Goal: Communication & Community: Answer question/provide support

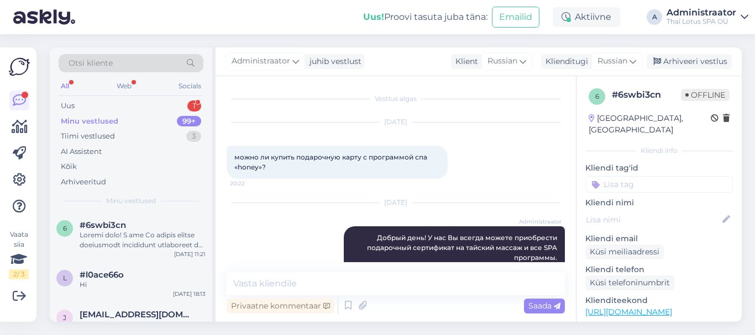
scroll to position [111, 0]
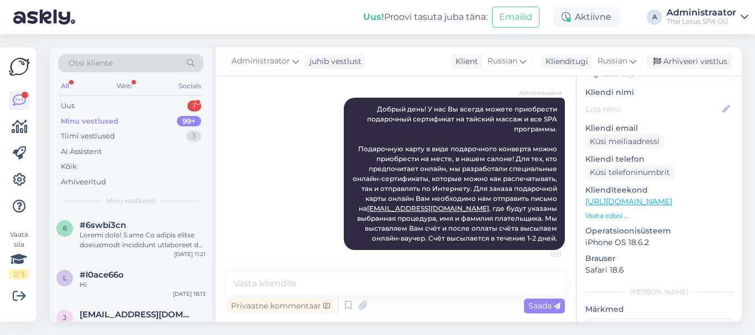
click at [121, 122] on div "Minu vestlused 99+" at bounding box center [131, 121] width 145 height 15
click at [69, 106] on div "Uus" at bounding box center [68, 106] width 14 height 11
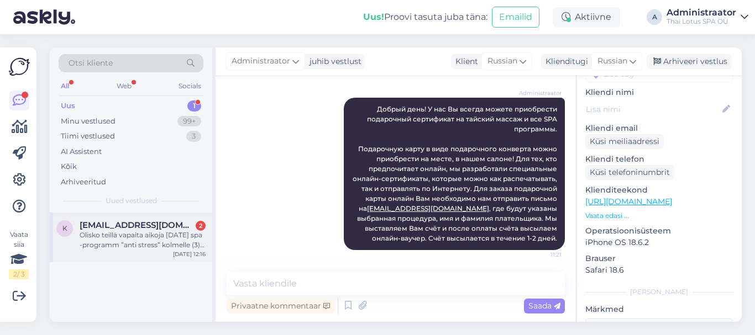
click at [135, 237] on div "Olisko teillä vapaita aikoja [DATE] spa -programm ”anti stress” kolmelle (3) he…" at bounding box center [143, 240] width 126 height 20
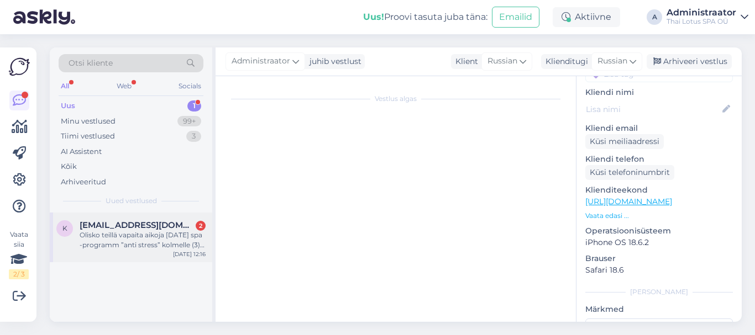
scroll to position [24, 0]
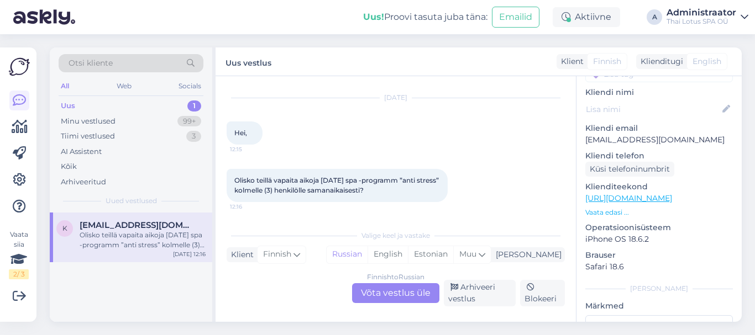
click at [383, 292] on div "Finnish to Russian Võta vestlus üle" at bounding box center [395, 293] width 87 height 20
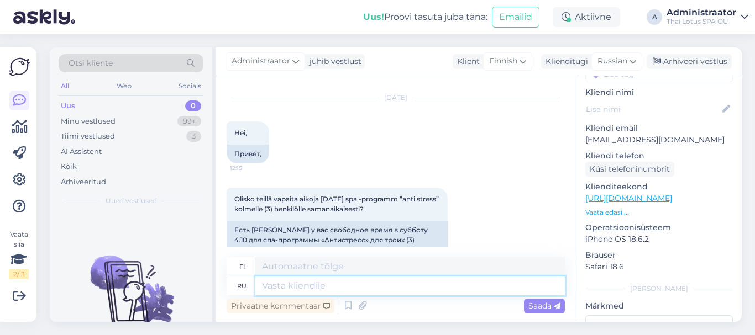
click at [291, 282] on textarea at bounding box center [409, 286] width 309 height 19
type textarea "Hello!"
type textarea "Hei"
type textarea "Hello!"
type textarea "Hei!"
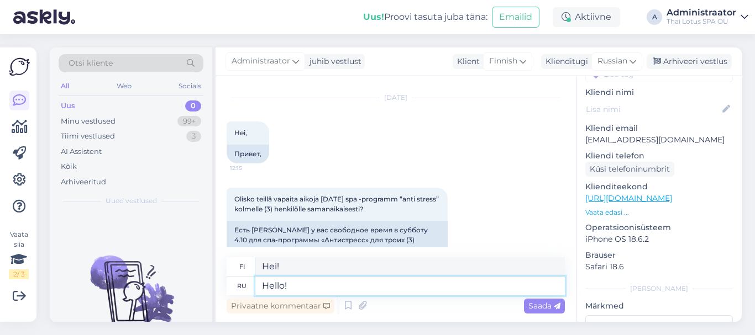
type textarea "Hello! I"
type textarea "Hei! Minä"
type textarea "Hello! If"
type textarea "Hei! Jos"
type textarea "Hello! If you"
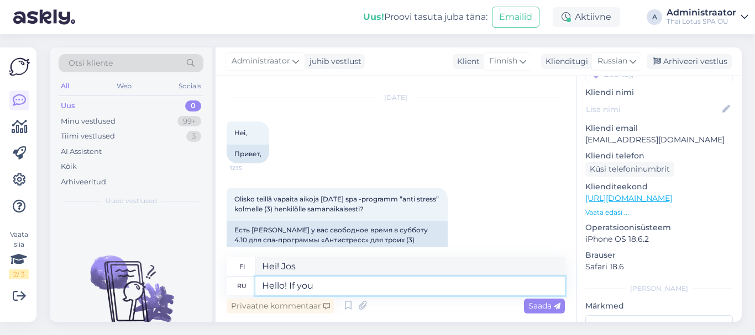
type textarea "Hei! Jos sinä"
type textarea "Hello! If you need"
type textarea "Hei! [PERSON_NAME]"
type textarea "Hello! If you need"
type textarea "Hei! [PERSON_NAME]"
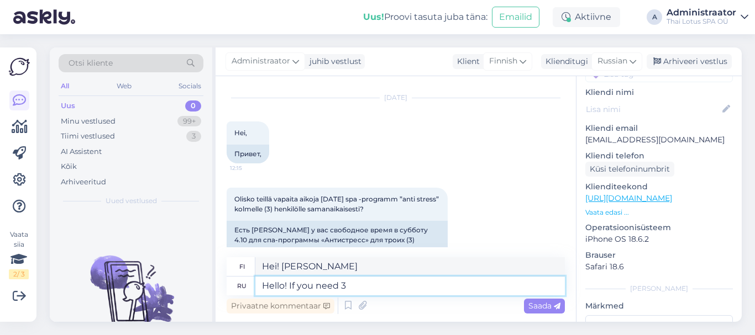
type textarea "Hello! If you need 3"
type textarea "Hei! Jos tarvitset 3"
type textarea "Hello! If you need 3 programs"
type textarea "Hei! Jos tarvitset 3 ohjelmaa"
type textarea "Hello! If you need 3 programs,"
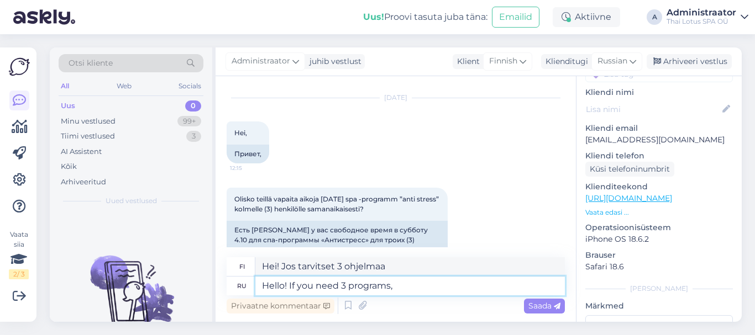
type textarea "Hei! Jos tarvitset 3 ohjelmaa,"
type textarea "Hello! If you need 3 programs, then"
type textarea "Hei! Jos tarvitset 3 ohjelmaa, niin"
type textarea "Hello! If you need 3 programs, then 2 o"
type textarea "Hei! Jos tarvitset 3 ohjelmaa, niin 2"
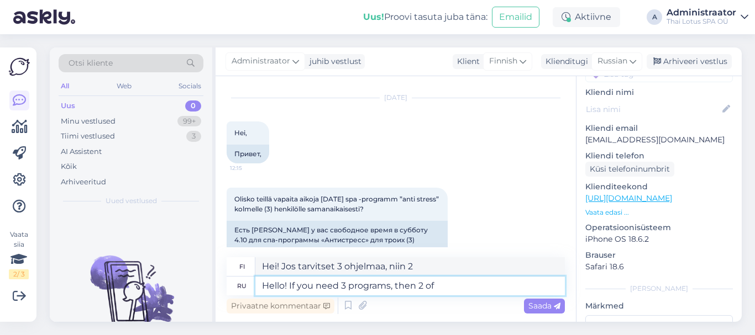
type textarea "Hello! If you need 3 programs, then 2 of"
type textarea "Hei! Jos tarvitset 3 ohjelmaa, niin 2 niistä"
type textarea "Hello! If you need 3 programs, then 2 of you"
type textarea "Hei! Jos tarvitset 3 ohjelmaa, niin 2 teistä"
type textarea "Hello! If you need 3 programs, then 2 of you (w"
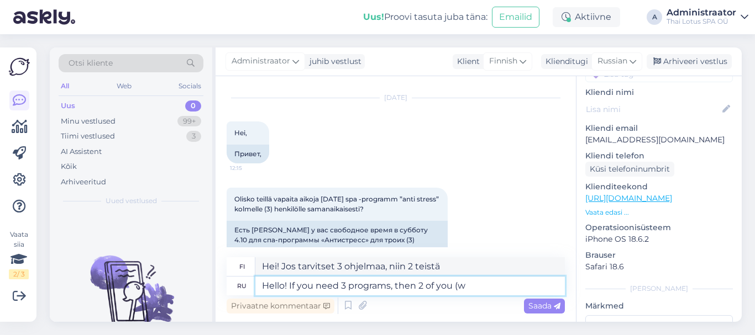
type textarea "Hei! Jos tarvitset 3 ohjelmaa, niin 2 teistä ("
type textarea "Hello! If you need 3 programs, then 2 of you (who"
type textarea "Hei! Jos tarvitset 3 ohjelmaa, niin 2 teistä (jotka"
type textarea "Hello! If you need 3 programs, then 2 of you (who sta"
type textarea "Hei! Jos tarvitset 3 ohjelmaa, niin 2 teistä (jotka sta"
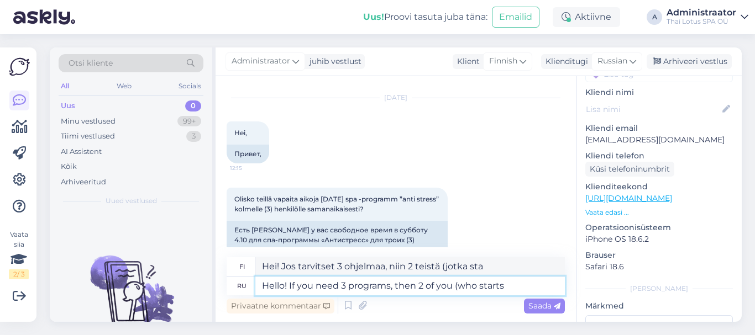
type textarea "Hello! If you need 3 programs, then 2 of you (who starts"
type textarea "Hei! Jos tarvitset 3 ohjelmaa, niin 2 teistä (kuka aloittaa)"
type textarea "Hello! If you need 3 programs, then 2 of you (who starts with"
type textarea "Hei! Jos tarvitset 3 ohjelmaa, niin 2 teistä (kumpi aloittaa"
type textarea "Hello! If you need 3 programs, then 2 of you (who starts with f"
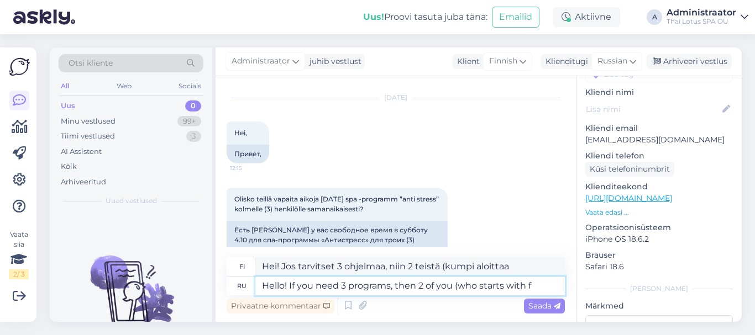
type textarea "Hei! Jos tarvitset 3 ohjelmaa, niin 2 teistä (kuka aloittaa"
type textarea "Hello! If you need 3 programs, then 2 of you (who starts with foor"
type textarea "Hei! Jos tarvitset 3 ohjelmaa, niin 2 teistä (jotka aloittavat foor-ohjelmalla)"
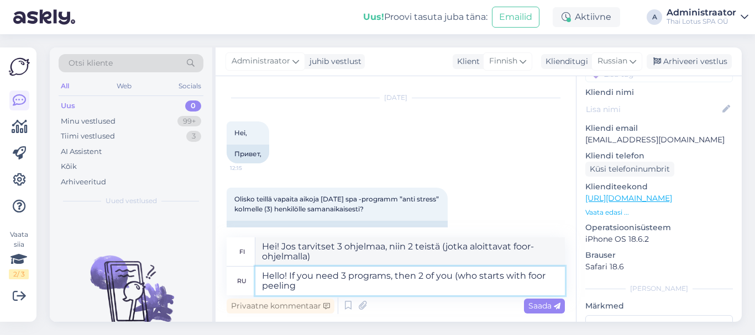
type textarea "Hello! If you need 3 programs, then 2 of you (who starts with foor peeling"
type textarea "Hei! Jos tarvitset 3 ohjelmaa, niin 2 teistä (jotka aloittavat lattioiden kuori…"
type textarea "Hello! If you need 3 programs, then 2 of you (who starts with foor peeling an"
type textarea "Hei! Jos tarvitset 3 ohjelmaa, niin 2 teistä (jotka aloittavat lattioiden kuori…"
type textarea "Hello! If you need 3 programs, then 2 of you (who starts with foor peeling and"
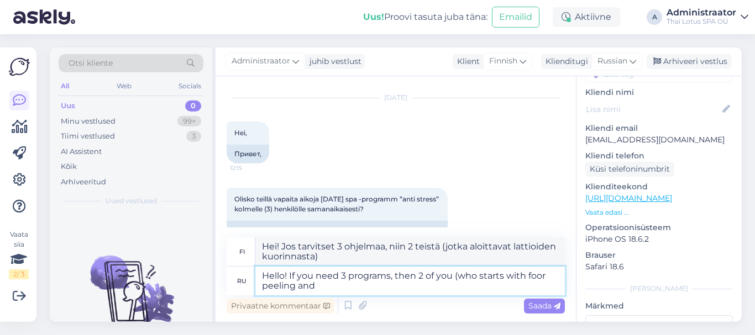
type textarea "Hei! Jos tarvitset 3 ohjelmaa, niin 2 teistä (jotka aloittavat lattioiden kuori…"
type textarea "Hello! If you need 3 programs, then 2 of you (who starts with foor peeling and …"
type textarea "Hei! Jos tarvitset 3 ohjelmaa, niin 2 teistä (jotka aloittavat jalkojen kuorinn…"
type textarea "Hello! If you need 3 programs, then 2 of you (who starts with foor peeling and …"
type textarea "Hei! Jos tarvitset 3 ohjelmaa, niin 2 teistä (jotka aloittavat jalkojen kuorinn…"
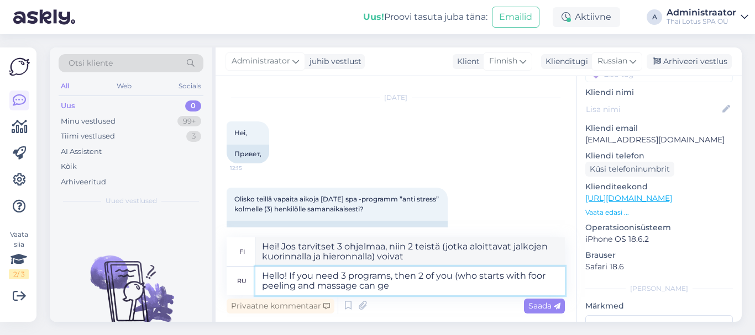
type textarea "Hello! If you need 3 programs, then 2 of you (who starts with foor peeling and …"
type textarea "Hei! Jos tarvitset 3 ohjelmaa, niin kaksi teistä (jotka aloittavat jalkojen kuo…"
type textarea "Hello! If you need 3 programs, then 2 of you (who starts with foor peeling and …"
type textarea "Hei! Jos tarvitset 3 ohjelmaa, niin kaksi teistä (jotka aloittavat jalkojen kuo…"
type textarea "Hello! If you need 3 programs, then 2 of you (who starts with foor peeling and …"
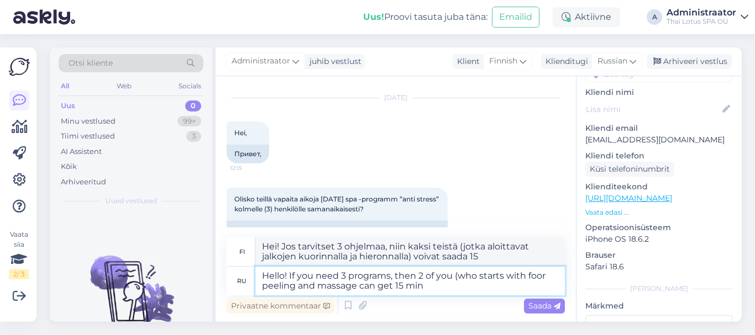
type textarea "Hei! Jos tarvitset 3 ohjelmaa, niin kahdelle teistä (jotka aloittavat jalkojen …"
type textarea "Hello! If you need 3 programs, then 2 of you (who starts with foor peeling and …"
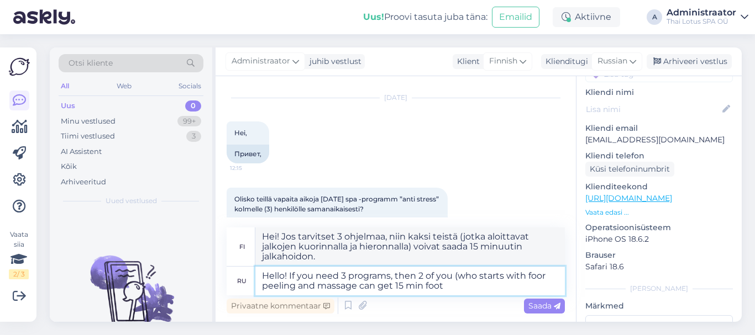
type textarea "Hei! Jos tarvitset 3 ohjelmaa, niin kaksi teistä (jotka aloittavat jalkojen kuo…"
type textarea "Hello! If you need 3 programs, then 2 of you (who starts with foor peeling and …"
type textarea "Hei! Jos tarvitset 3 ohjelmaa, niin kaksi teistä (jotka aloittavat jalkojen kuo…"
type textarea "Hello! If you need 3 programs, then 2 of you (who starts with foor peeling and …"
type textarea "Hei! Jos tarvitset 3 ohjelmaa, niin kaksi teistä (jotka aloittavat jalkojen kuo…"
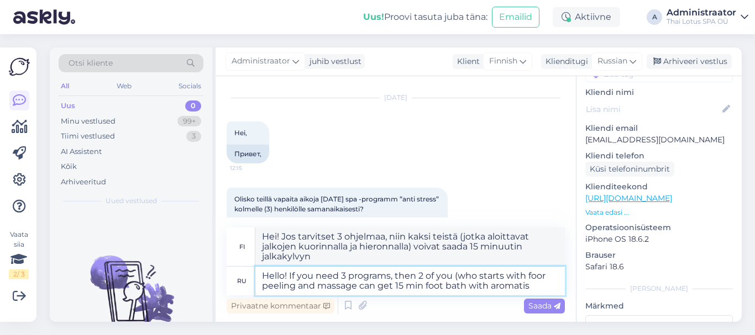
type textarea "Hello! If you need 3 programs, then 2 of you (who starts with foor peeling and …"
type textarea "Hei! Jos tarvitset 3 ohjelmaa, niin kaksi teistä (jotka aloittavat jalkojen kuo…"
type textarea "Hello! If you need 3 programs, then 2 of you (who starts with foor peeling and …"
type textarea "Hei! Jos tarvitset 3 ohjelmaa, niin kaksi teistä (jotka aloittavat jalkojen kuo…"
type textarea "Hello! If you need 3 programs, then 2 of you (who starts with foor peeling and …"
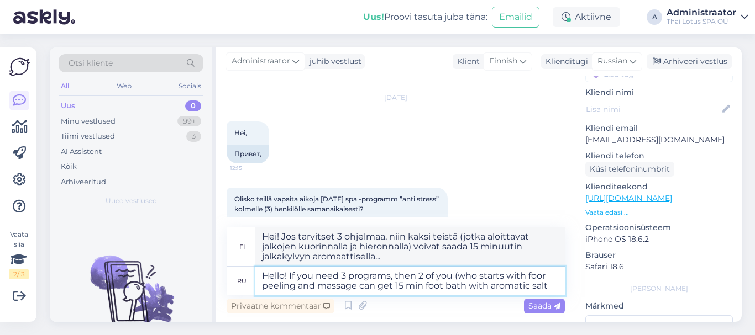
type textarea "Hei! Jos tarvitset 3 ohjelmaa, niin kaksi teistä (jotka aloittavat jalkojen kuo…"
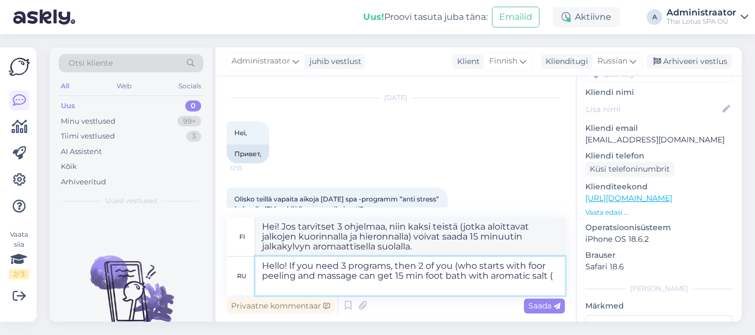
type textarea "Hello! If you need 3 programs, then 2 of you (who starts with foor peeling and …"
type textarea "Hei! Jos tarvitset 3 ohjelmaa, niin kaksi teistä (jotka aloittavat jalkojen kuo…"
type textarea "Hello! If you need 3 programs, then 2 of you (who starts with foor peeling and …"
type textarea "Hei! Jos tarvitset 3 ohjelmaa, niin 2 teistä (jotka aloittavat jalkojen kuorinn…"
type textarea "Hello! If you need 3 programs, then 2 of you (who starts with foor peeling and …"
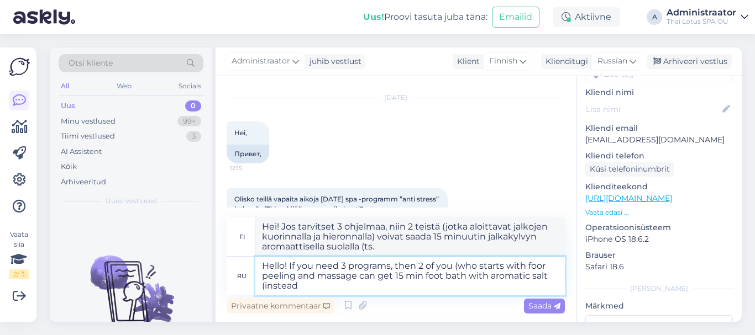
type textarea "Hei! Jos tarvitset 3 ohjelmaa, niin kaksi teistä (jotka aloittavat jalkojen kuo…"
type textarea "Hello! If you need 3 programs, then 2 of you (who starts with foor peeling and …"
type textarea "Hei! Jos tarvitset 3 ohjelmaa, niin kaksi teistä (jotka aloittavat jalkojen kuo…"
type textarea "Hello! If you need 3 programs, then 2 of you (who starts with foor peeling and …"
type textarea "Hei! Jos tarvitset 3 ohjelmaa, niin kaksi teistä (jotka aloittavat jalkojen kuo…"
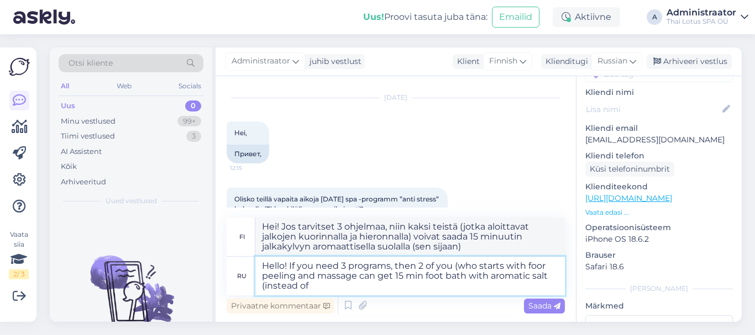
type textarea "Hello! If you need 3 programs, then 2 of you (who starts with foor peeling and …"
type textarea "Hei! Jos tarvitset 3 ohjelmaa, niin 2 teistä (jotka aloittavat jalkojen kuorinn…"
type textarea "Hello! If you need 3 programs, then 2 of you (who starts with foor peeling and …"
type textarea "Hei! Jos tarvitset 3 ohjelmaa, niin kaksi teistä (jotka aloittavat jalkojen kuo…"
type textarea "Hello! If you need 3 programs, then 2 of you (who starts with foor peeling and …"
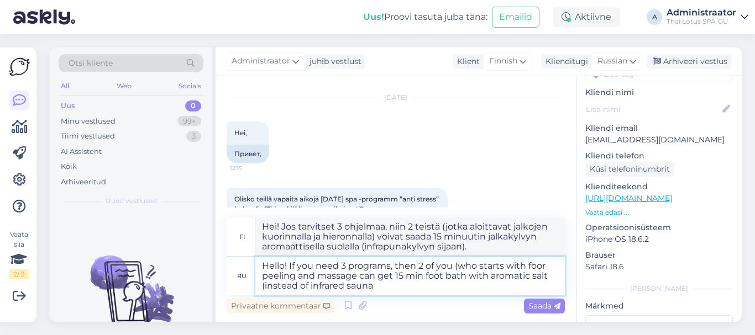
type textarea "Hei! Jos tarvitset 3 ohjelmaa, niin kaksi teistä (jotka aloittavat jalkojen kuo…"
drag, startPoint x: 545, startPoint y: 265, endPoint x: 569, endPoint y: 270, distance: 24.9
click at [545, 265] on textarea "Hello! If you need 3 programs, then 2 of you (who starts with foor peeling and …" at bounding box center [409, 276] width 309 height 39
click at [319, 282] on textarea "Hello! If you need 3 programs, then 2 of you (who starts with foot peeling and …" at bounding box center [409, 276] width 309 height 39
click at [318, 273] on textarea "Hello! If you need 3 programs, then 2 of you (who starts with foot peeling and …" at bounding box center [409, 276] width 309 height 39
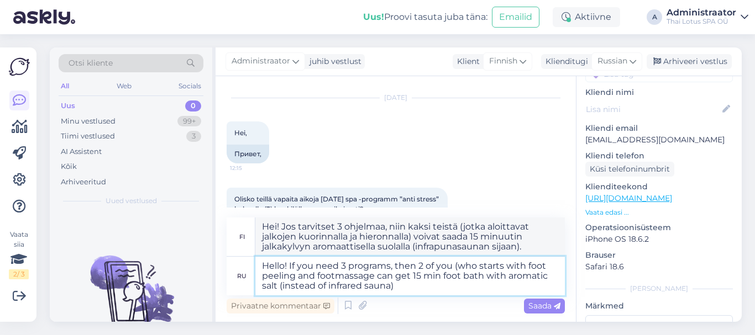
type textarea "Hello! If you need 3 programs, then 2 of you (who starts with foot peeling and …"
type textarea "Hei! Jos tarvitset 3 ohjelmaa, niin kaksi teistä (jotka aloittavat jalkojen kuo…"
click at [403, 285] on textarea "Hello! If you need 3 programs, then 2 of you (who starts with foot peeling and …" at bounding box center [409, 276] width 309 height 39
type textarea "Hello! If you need 3 programs, then 2 of you (who starts with foot peeling and …"
type textarea "Hei! Jos tarvitset 3 ohjelmaa, niin kaksi teistä (jotka aloittavat jalkojen kuo…"
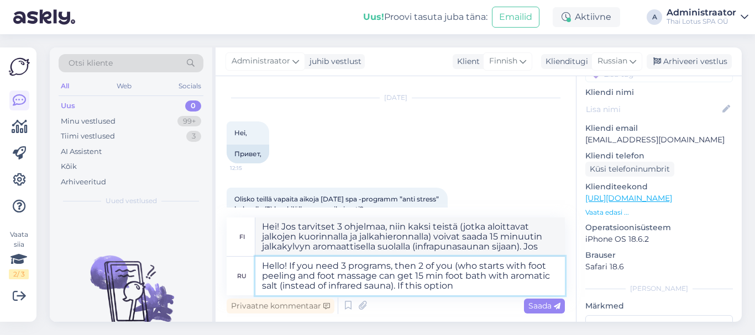
type textarea "Hello! If you need 3 programs, then 2 of you (who starts with foot peeling and …"
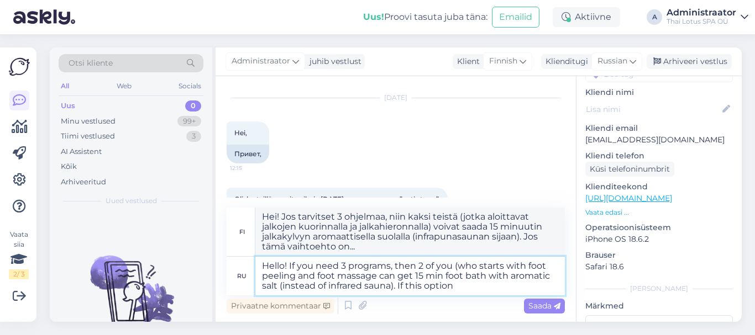
type textarea "Hei! Jos tarvitset 3 ohjelmaa, niin kaksi teistä (jotka aloittavat jalkojen kuo…"
type textarea "Hello! If you need 3 programs, then 2 of you (who starts with foot peeling and …"
type textarea "Hei! Jos tarvitset 3 ohjelmaa, niin kaksi teistä (jotka aloittavat jalkojen kuo…"
type textarea "Hello! If you need 3 programs, then 2 of you (who starts with foot peeling and …"
type textarea "Hei! Jos tarvitset 3 ohjelmaa, niin kaksi teistä (jotka aloittavat jalkojen kuo…"
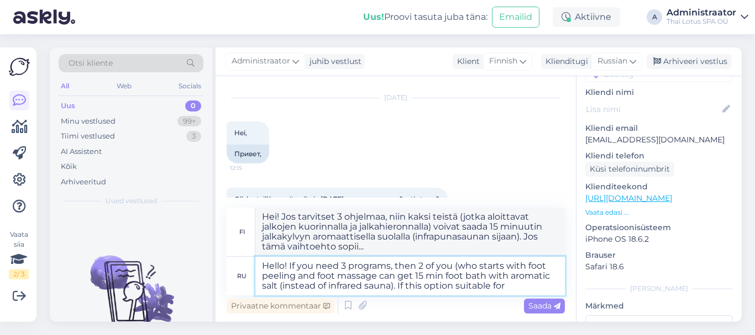
type textarea "Hello! If you need 3 programs, then 2 of you (who starts with foot peeling and …"
type textarea "Hei! Jos tarvitset 3 ohjelmaa, niin kaksi teistä (jotka aloittavat jalkojen kuo…"
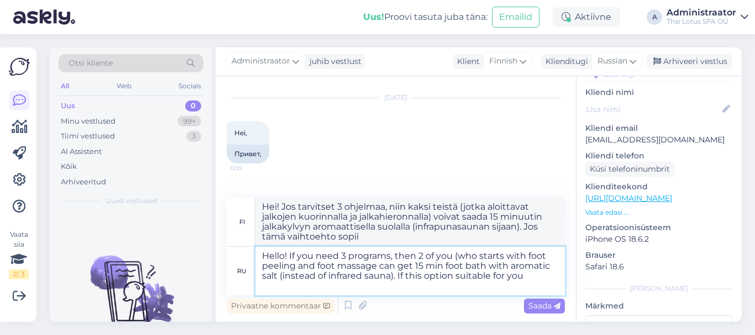
type textarea "Hello! If you need 3 programs, then 2 of you (who starts with foot peeling and …"
type textarea "Hei! Jos tarvitset 3 ohjelmaa, niin kaksi teistä (jotka aloittavat jalkojen kuo…"
type textarea "Hello! If you need 3 programs, then 2 of you (who starts with foot peeling and …"
type textarea "Hei! Jos tarvitset 3 ohjelmaa, niin kaksi teistä (jotka aloittavat jalkojen kuo…"
type textarea "Hello! If you need 3 programs, then 2 of you (who starts with foot peeling and …"
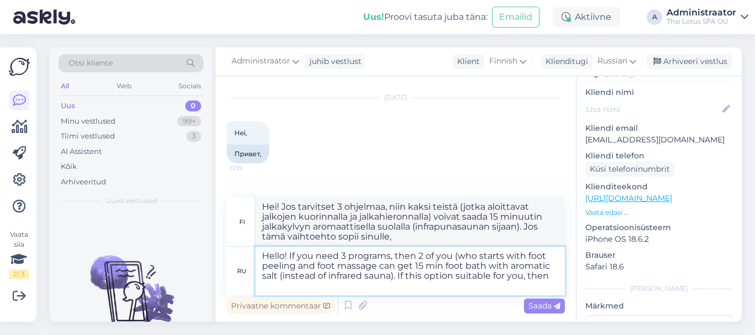
type textarea "Hei! Jos tarvitset 3 ohjelmaa, niin kaksi teistä (jotka aloittavat jalkojen kuo…"
type textarea "Hello! If you need 3 programs, then 2 of you (who starts with foot peeling and …"
type textarea "Hei! Jos tarvitset 3 ohjelmaa, niin kaksi teistä (jotka aloittavat jalkojen kuo…"
type textarea "Hello! If you need 3 programs, then 2 of you (who starts with foot peeling and …"
type textarea "Hei! Jos tarvitset 3 ohjelmaa, niin kaksi teistä (jotka aloittavat jalkojen kuo…"
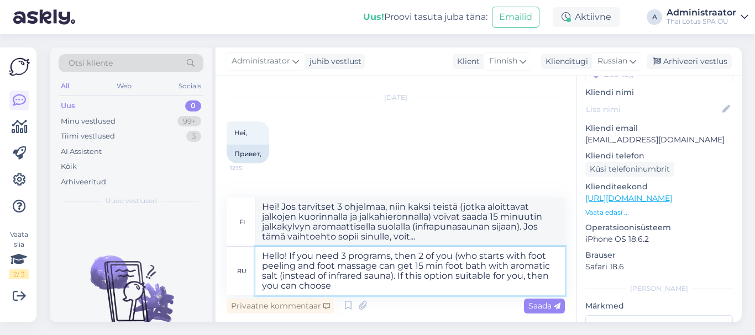
type textarea "Hello! If you need 3 programs, then 2 of you (who starts with foot peeling and …"
type textarea "Hei! Jos tarvitset 3 ohjelmaa, niin kaksi teistä (jotka aloittavat jalkojen kuo…"
type textarea "Hello! If you need 3 programs, then 2 of you (who starts with foot peeling and …"
type textarea "Hei! Jos tarvitset 3 ohjelmaa, niin kaksi teistä (jotka aloittavat jalkojen kuo…"
type textarea "Hello! If you need 3 programs, then 2 of you (who starts with foot peeling and …"
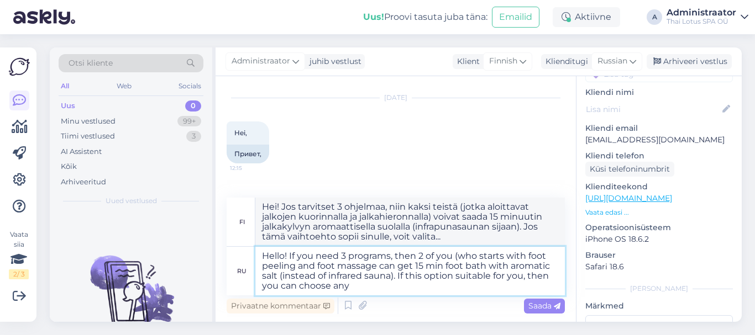
type textarea "Hei! Jos tarvitset 3 ohjelmaa, niin kaksi teistä (jotka aloittavat jalkojen kuo…"
click at [492, 278] on textarea "Hello! If you need 3 programs, then 2 of you (who starts with foot peeling and …" at bounding box center [409, 271] width 309 height 49
type textarea "Hello! If you need 3 programs, then 2 of you (who starts with foot peeling and …"
type textarea "Hei! Jos tarvitset 3 ohjelmaa, niin kaksi teistä (jotka aloittavat jalkojen kuo…"
type textarea "Hello! If you need 3 programs, then 2 of you (who starts with foot peeling and …"
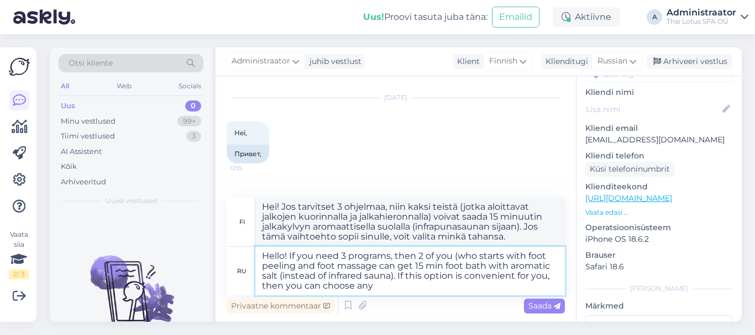
type textarea "Hei! Jos tarvitset 3 ohjelmaa, niin kaksi teistä (jotka aloittavat jalkojen kuo…"
click at [391, 285] on textarea "Hello! If you need 3 programs, then 2 of you (who starts with foot peeling and …" at bounding box center [409, 271] width 309 height 49
type textarea "Hello! If you need 3 programs, then 2 of you (who starts with foot peeling and …"
type textarea "Hei! Jos tarvitset 3 ohjelmaa, niin kaksi teistä (jotka aloittavat jalkojen kuo…"
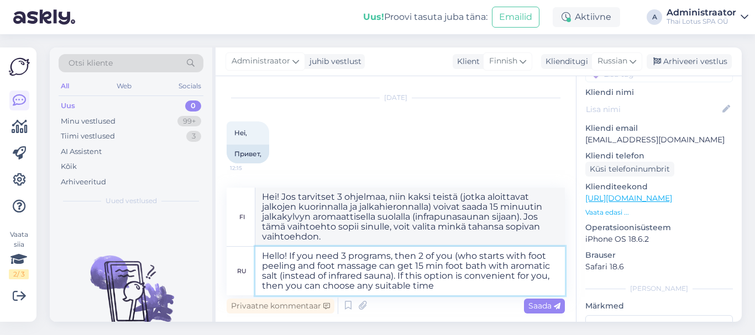
type textarea "Hello! If you need 3 programs, then 2 of you (who starts with foot peeling and …"
type textarea "Hei! Jos tarvitset 3 ohjelmaa, niin kaksi teistä (jotka aloittavat jalkojen kuo…"
type textarea "Hello! If you need 3 programs, then 2 of you (who starts with foot peeling and …"
type textarea "Hei! Jos tarvitset 3 ohjelmaa, niin kaksi teistä (jotka aloittavat jalkojen kuo…"
type textarea "Hello! If you need 3 programs, then 2 of you (who starts with foot peeling and …"
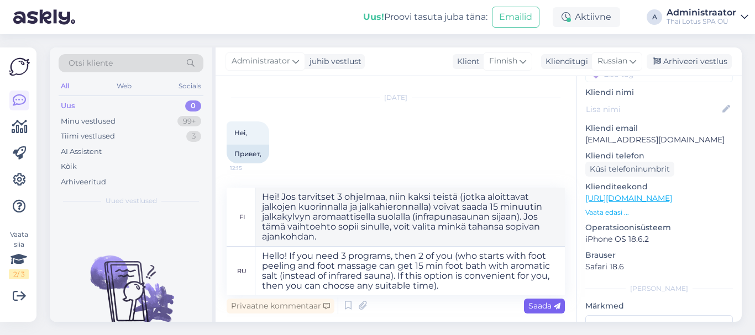
click at [542, 304] on span "Saada" at bounding box center [544, 306] width 32 height 10
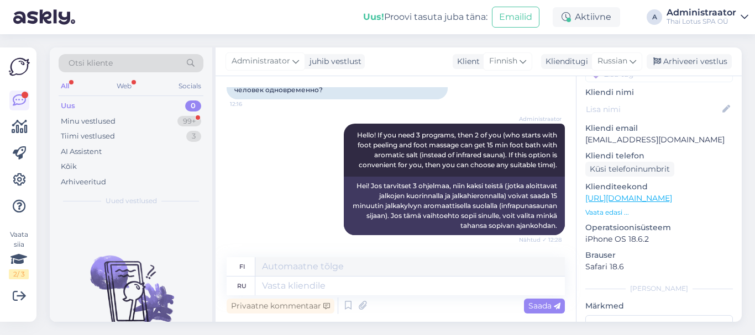
scroll to position [251, 0]
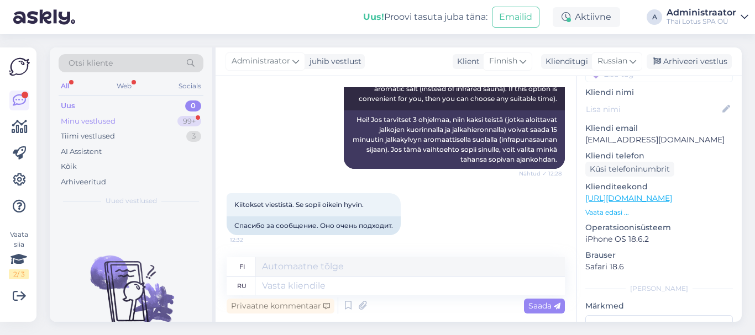
click at [108, 123] on div "Minu vestlused" at bounding box center [88, 121] width 55 height 11
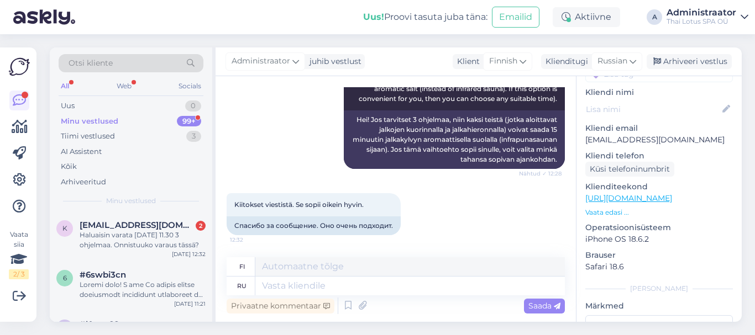
scroll to position [337, 0]
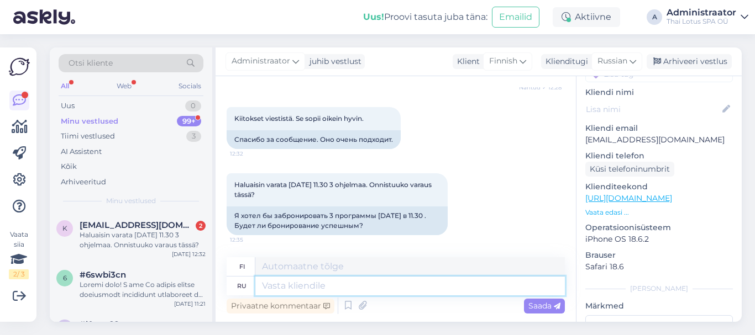
click at [328, 285] on textarea at bounding box center [409, 286] width 309 height 19
type textarea "Great!"
type textarea "Hienoa!"
type textarea "Great! Then"
type textarea "Hienoa! Sitten"
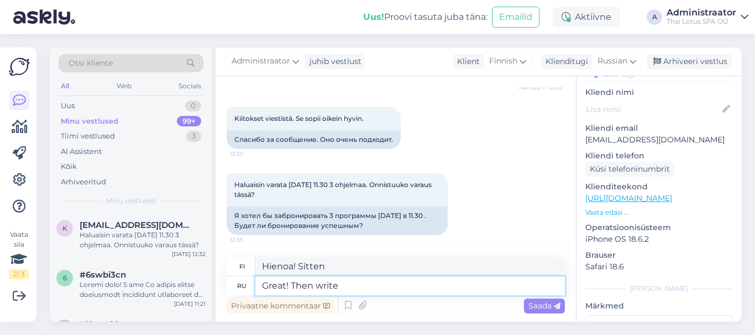
type textarea "Great! Then write"
type textarea "Hienoa! Kirjoita sitten"
type textarea "Great! Then write your"
type textarea "Hienoa! Kirjoita sitten omasi"
type textarea "Great! Then write your name a"
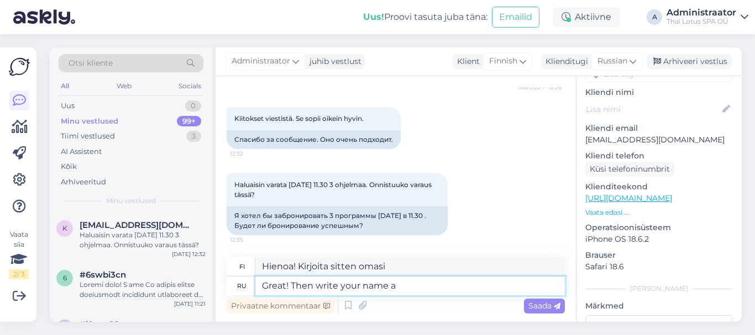
type textarea "Hienoa! Kirjoita sitten nimesi"
type textarea "Great! Then write your name and"
type textarea "Hienoa! Kirjoita sitten nimesi ja"
type textarea "Great! Then write your name and phone n"
type textarea "Hienoa! Kirjoita sitten nimesi ja puhelinnumerosi"
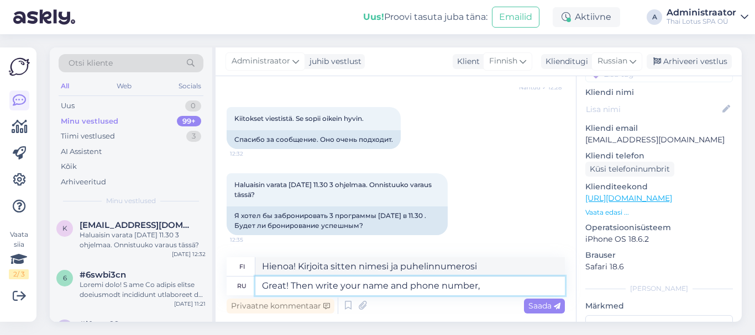
type textarea "Great! Then write your name and phone number, p"
type textarea "Hienoa! Kirjoita sitten nimesi ja puhelinnumerosi,"
type textarea "Great! Then write your name and phone number, please."
type textarea "Hienoa! Kirjoita sitten nimesi ja puhelinnumerosi, kiitos."
type textarea "Great! Then write your name and phone number, please."
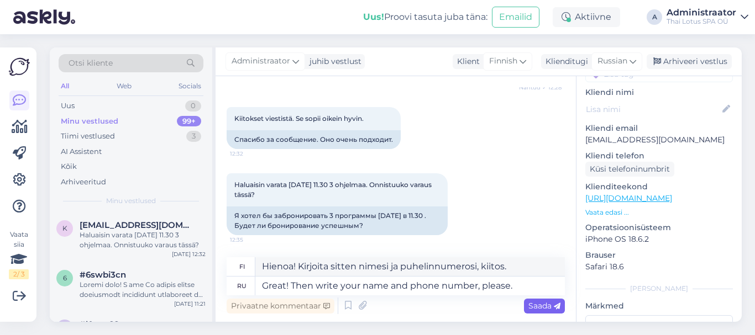
click at [534, 309] on span "Saada" at bounding box center [544, 306] width 32 height 10
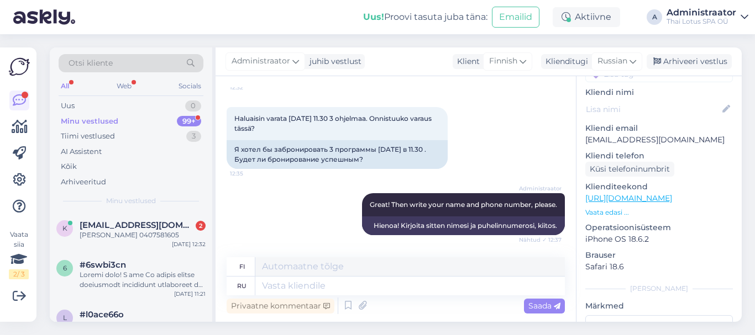
scroll to position [546, 0]
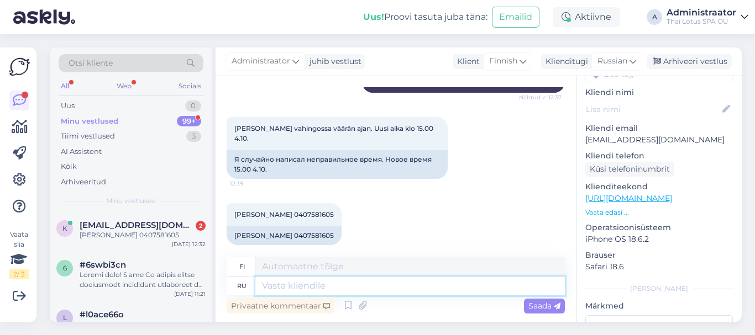
click at [335, 286] on textarea at bounding box center [409, 286] width 309 height 19
type textarea "Yo"
type textarea "Joo"
type textarea "You"
type textarea "Sinä"
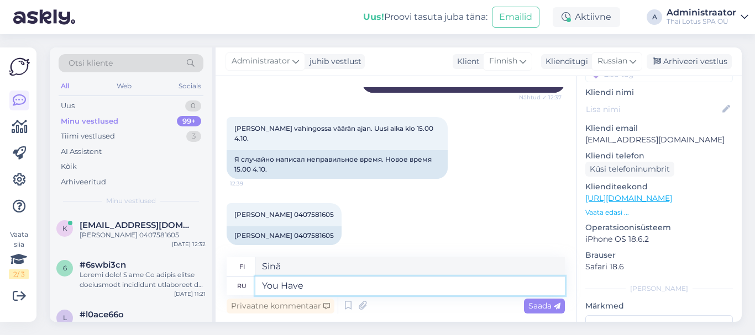
type textarea "You Have b"
type textarea "Sinulla on"
type textarea "You Have booo"
type textarea "Sinulla on buu"
type textarea "You Have booked"
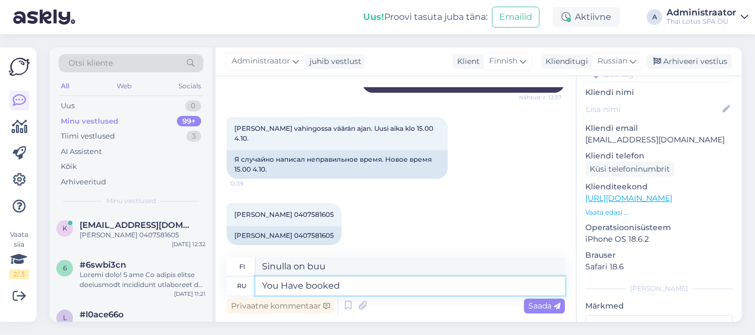
type textarea "Olet varannut"
click at [288, 285] on textarea "You Have booked" at bounding box center [409, 286] width 309 height 19
click at [350, 282] on textarea "You have booked" at bounding box center [409, 286] width 309 height 19
type textarea "You have booked the time"
type textarea "Olet varannut ajan"
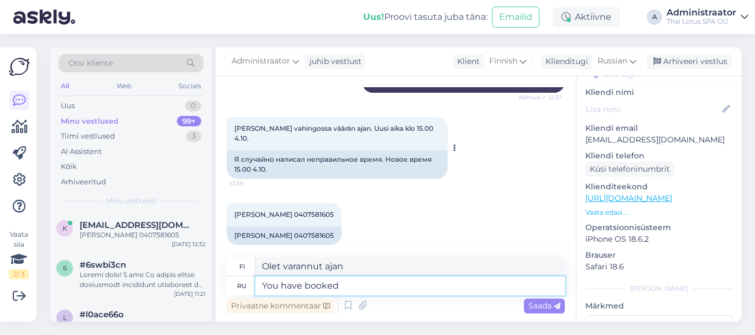
type textarea "You have booke"
type textarea "Olet varannut"
type textarea "Y"
type textarea "Sinulla on"
type textarea "Sinä"
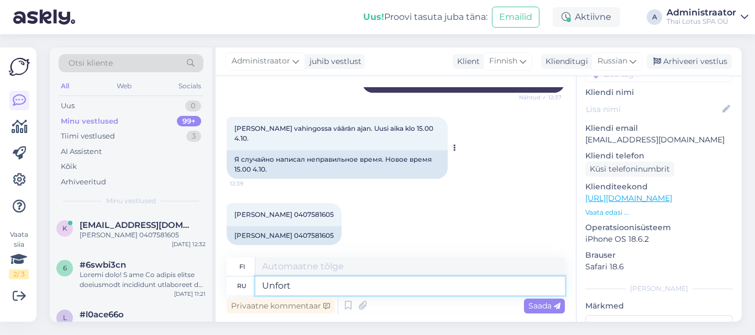
type textarea "Unfortu"
type textarea "Unfor"
type textarea "Unfortunately"
type textarea "Valitettavasti"
type textarea "Unfortunately,"
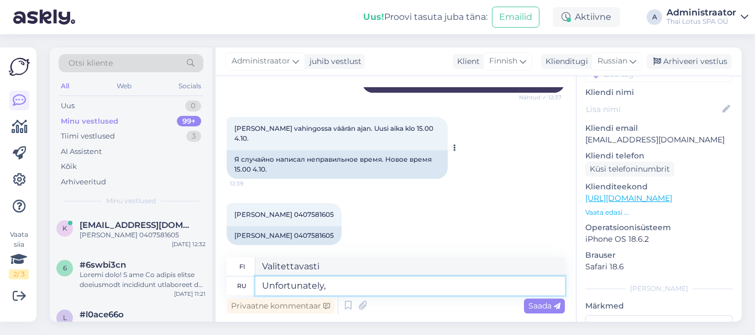
type textarea "Valitettavasti,"
type textarea "Unfortunately, we"
type textarea "Valitettavasti me"
type textarea "Unfortunately, we are"
type textarea "Valitettavasti me olemme"
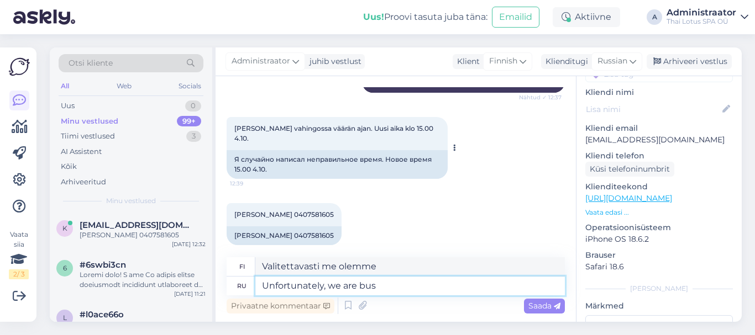
type textarea "Unfortunately, we are busy"
type textarea "Valitettavasti meillä on kiire"
type textarea "Unfortunately, we are bus"
type textarea "Valitettavasti olemme bussissa."
type textarea "Unfortunately, we are busy"
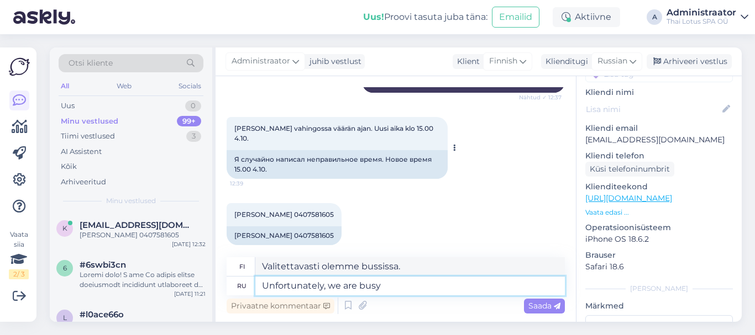
type textarea "Valitettavasti meillä on kiire"
type textarea "Unfortunately, we"
type textarea "Valitettavasti me olemme"
type textarea "Unfortunate"
type textarea "Valitettavasti,"
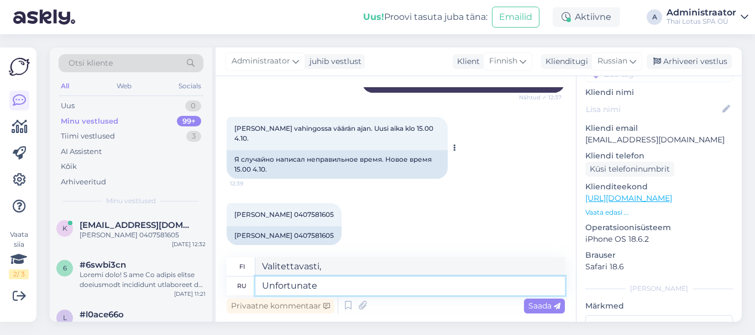
type textarea "Unfortunat"
type textarea "Valitettavasti me"
type textarea "U"
type textarea "Can"
type textarea "Voi"
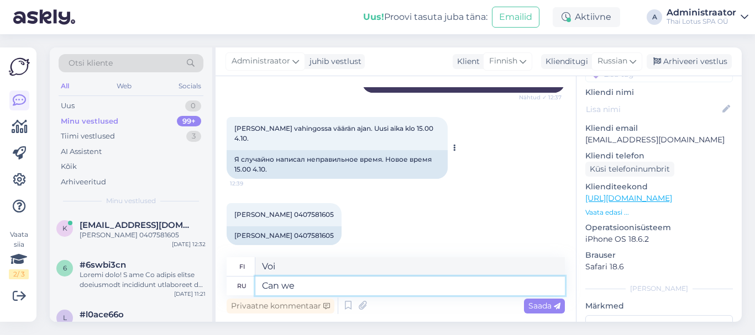
type textarea "Can we"
type textarea "Voimmeko"
type textarea "Can we start"
type textarea "Voimmeko aloittaa"
type textarea "Can we start at"
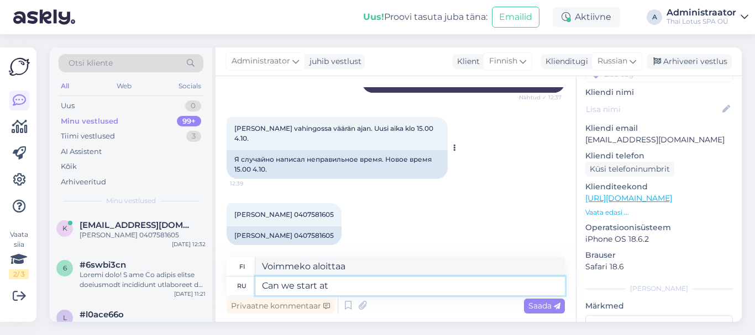
type textarea "Voimmeko aloittaa klo"
type textarea "Can we start at 15:30?"
type textarea "Voisimmeko aloittaa klo 15.30?"
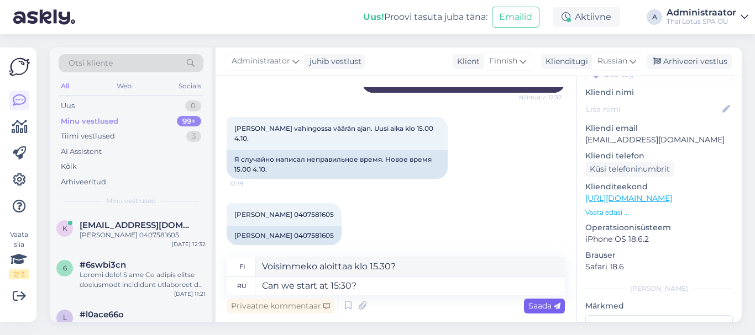
click at [538, 305] on span "Saada" at bounding box center [544, 306] width 32 height 10
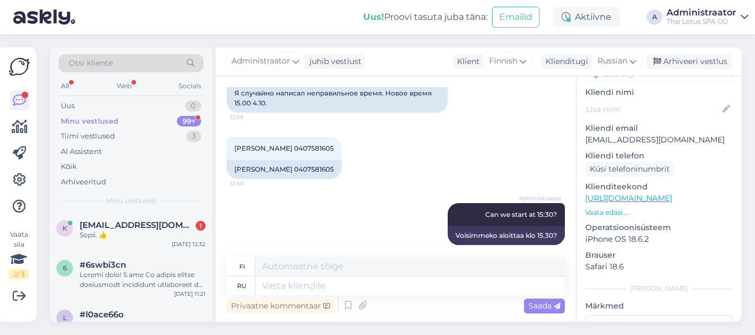
scroll to position [678, 0]
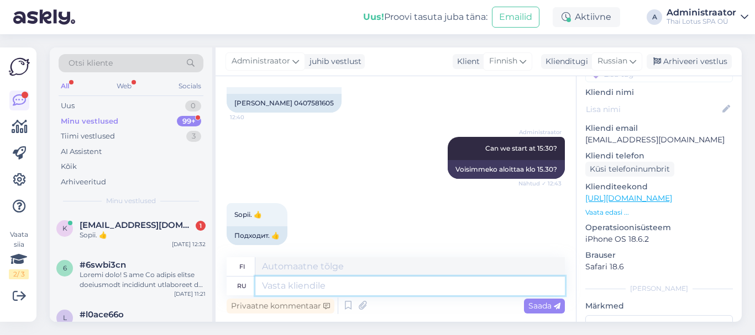
click at [340, 286] on textarea at bounding box center [409, 286] width 309 height 19
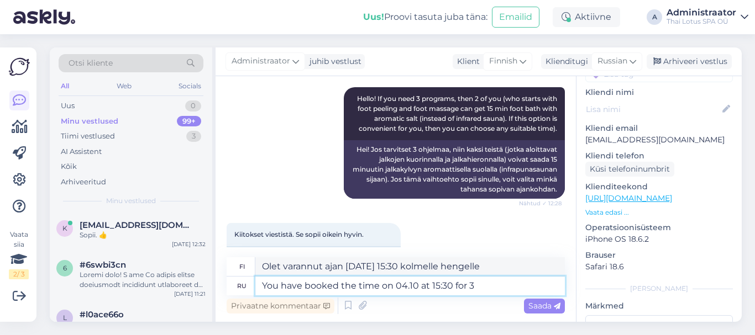
scroll to position [442, 0]
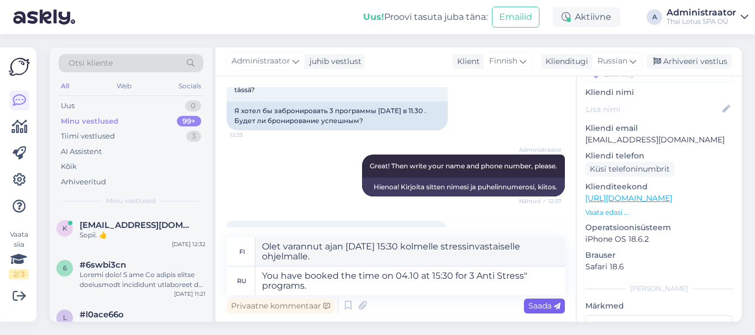
click at [545, 304] on span "Saada" at bounding box center [544, 306] width 32 height 10
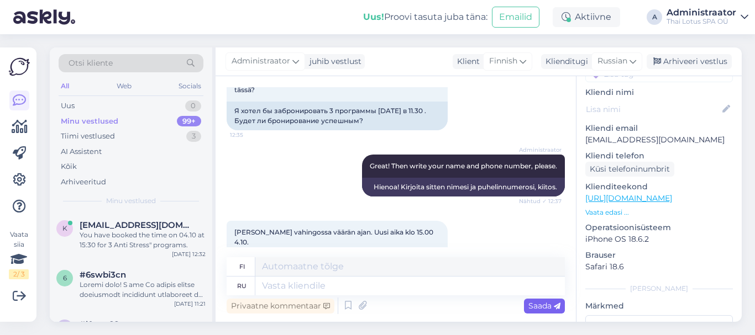
scroll to position [765, 0]
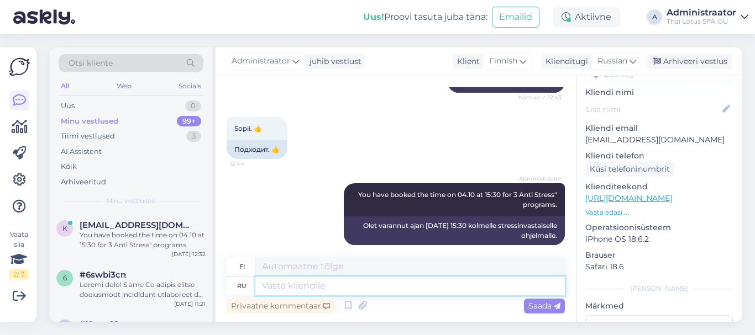
click at [451, 283] on textarea at bounding box center [409, 286] width 309 height 19
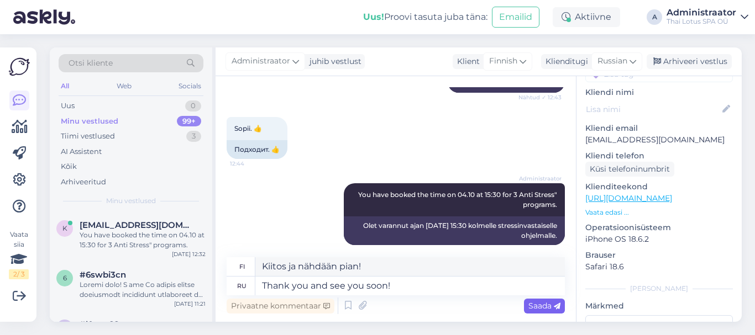
click at [536, 309] on span "Saada" at bounding box center [544, 306] width 32 height 10
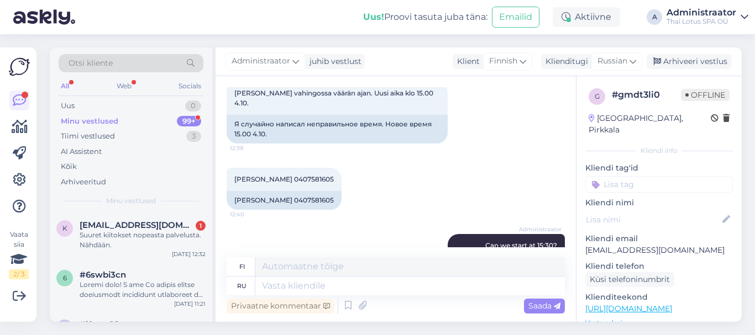
scroll to position [608, 0]
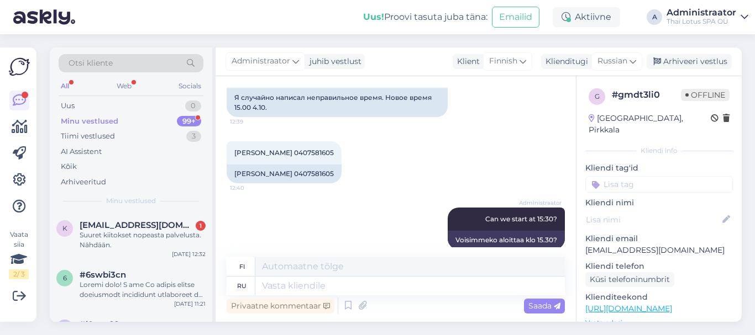
click at [120, 124] on div "Minu vestlused 99+" at bounding box center [131, 121] width 145 height 15
click at [136, 236] on div "Suuret kiitokset nopeasta palvelusta. Nähdään." at bounding box center [143, 240] width 126 height 20
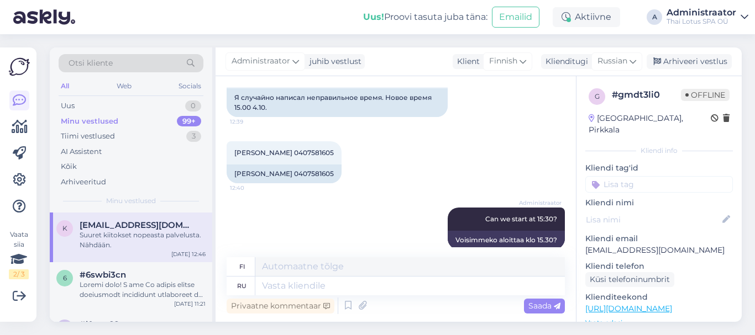
scroll to position [897, 0]
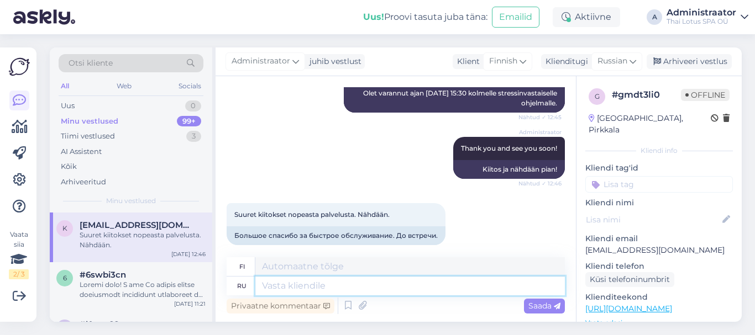
click at [306, 290] on textarea at bounding box center [409, 286] width 309 height 19
